Goal: Task Accomplishment & Management: Manage account settings

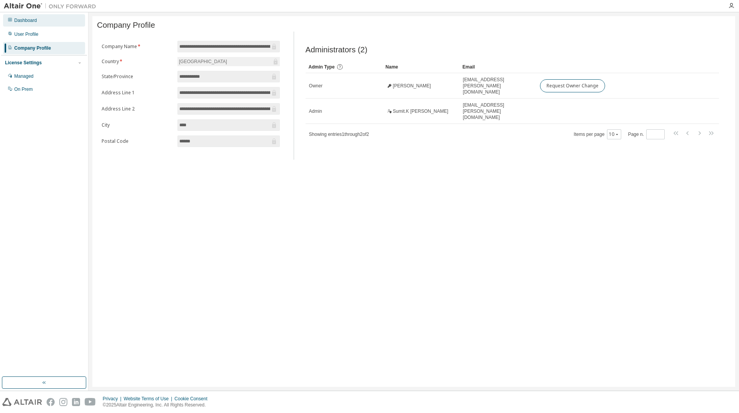
click at [19, 26] on div "Dashboard" at bounding box center [44, 20] width 82 height 12
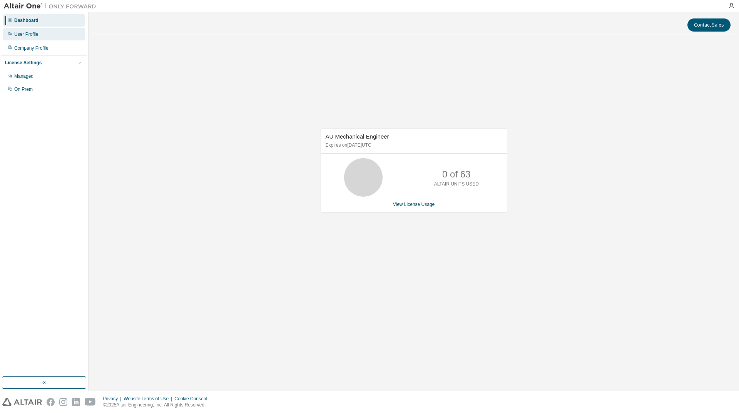
click at [32, 33] on div "User Profile" at bounding box center [26, 34] width 24 height 6
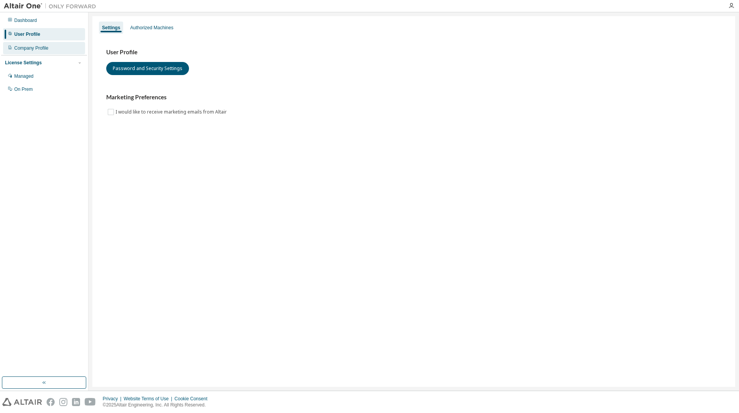
click at [43, 52] on div "Company Profile" at bounding box center [44, 48] width 82 height 12
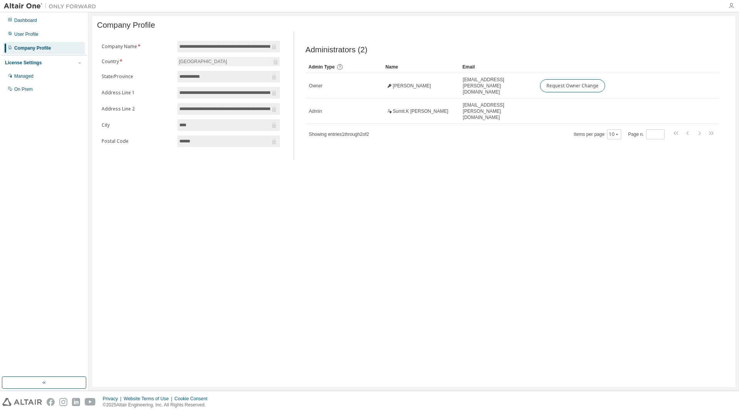
click at [731, 7] on icon "button" at bounding box center [731, 6] width 6 height 6
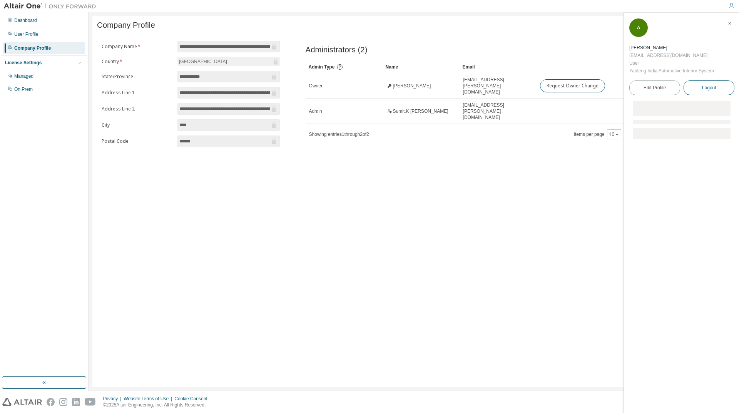
click at [708, 87] on span "Logout" at bounding box center [709, 88] width 14 height 8
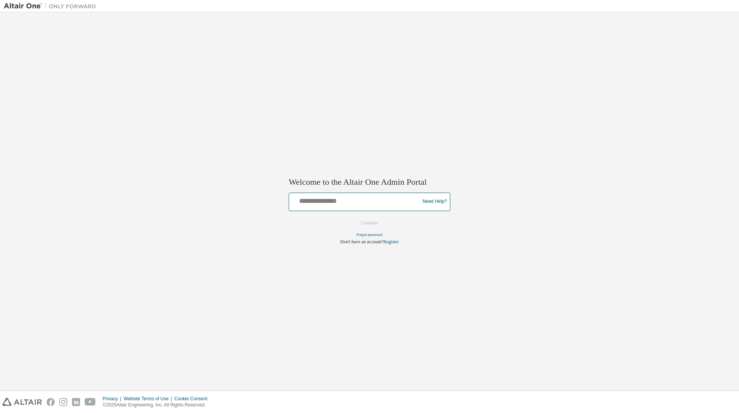
click at [340, 203] on input "text" at bounding box center [355, 199] width 127 height 11
click at [322, 198] on input "text" at bounding box center [355, 199] width 127 height 11
drag, startPoint x: 0, startPoint y: 0, endPoint x: 322, endPoint y: 198, distance: 377.9
click at [322, 198] on input "text" at bounding box center [355, 199] width 127 height 11
type input "**********"
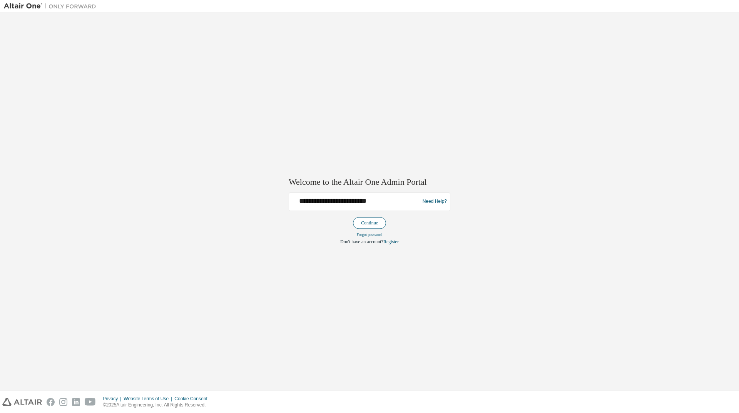
click at [369, 225] on button "Continue" at bounding box center [369, 223] width 33 height 12
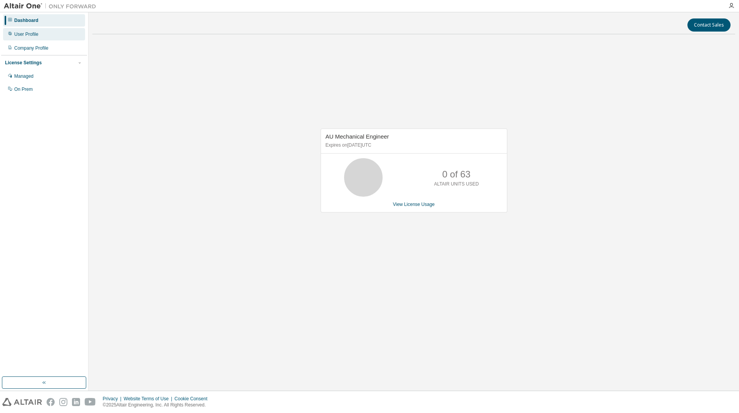
click at [17, 36] on div "User Profile" at bounding box center [26, 34] width 24 height 6
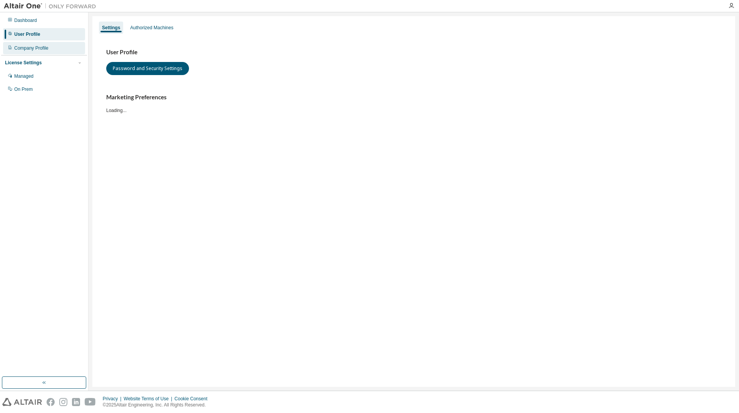
click at [29, 50] on div "Company Profile" at bounding box center [31, 48] width 34 height 6
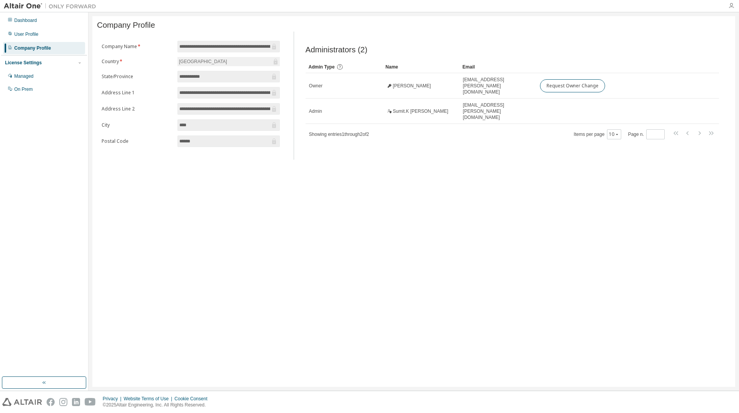
click at [731, 5] on icon "button" at bounding box center [731, 6] width 6 height 6
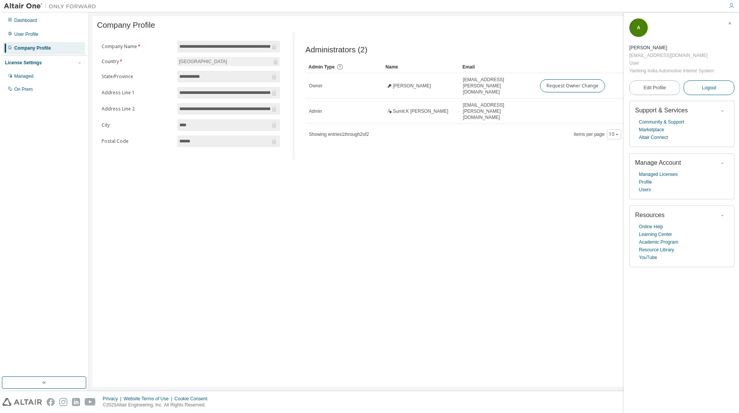
click at [707, 88] on span "Logout" at bounding box center [709, 88] width 14 height 8
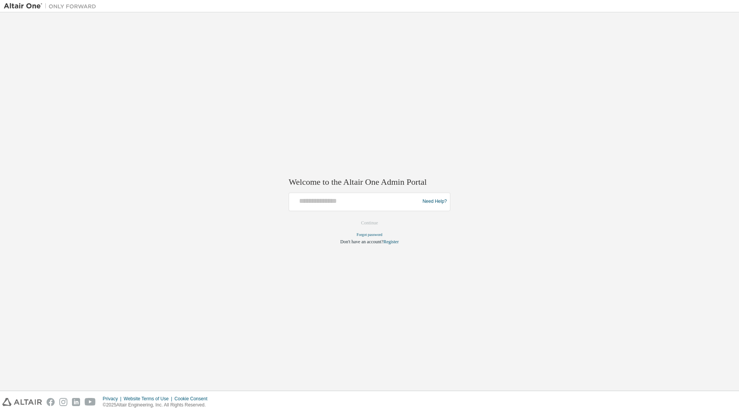
click at [340, 207] on div at bounding box center [355, 201] width 127 height 15
click at [333, 204] on input "text" at bounding box center [355, 199] width 127 height 11
paste input "**********"
type input "**********"
click at [370, 223] on button "Continue" at bounding box center [369, 223] width 33 height 12
